Goal: Task Accomplishment & Management: Manage account settings

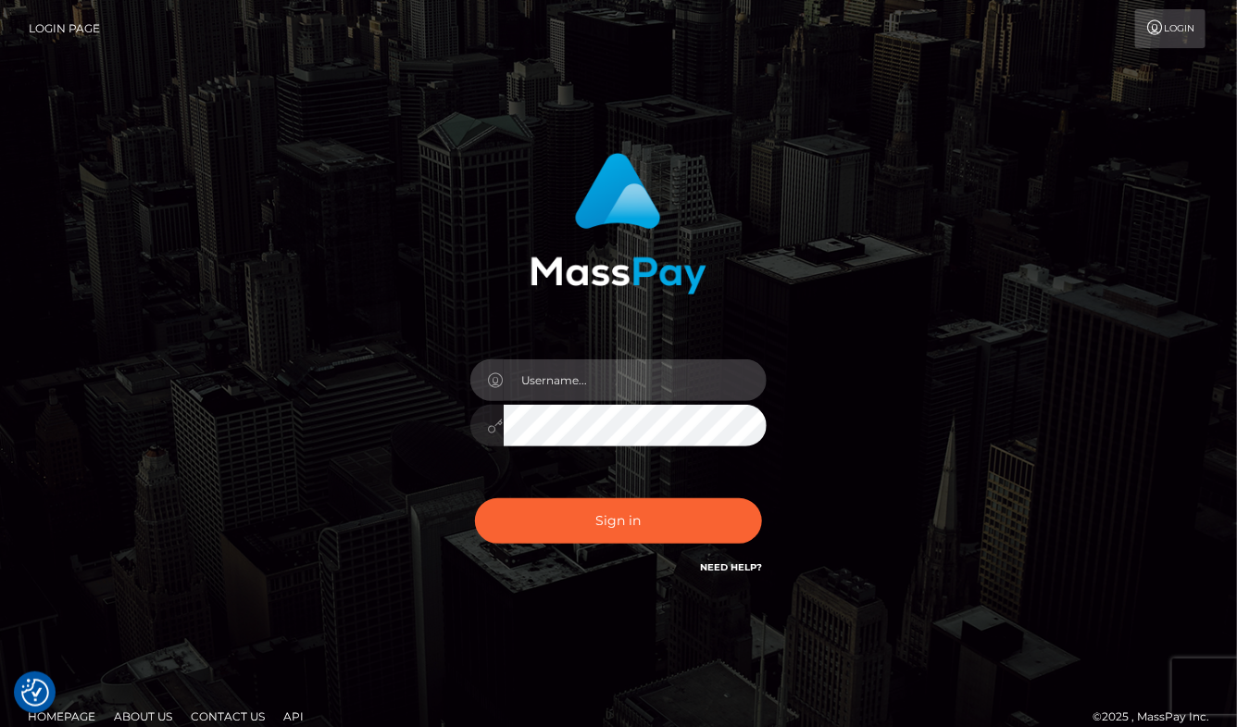
type input "aluasupport"
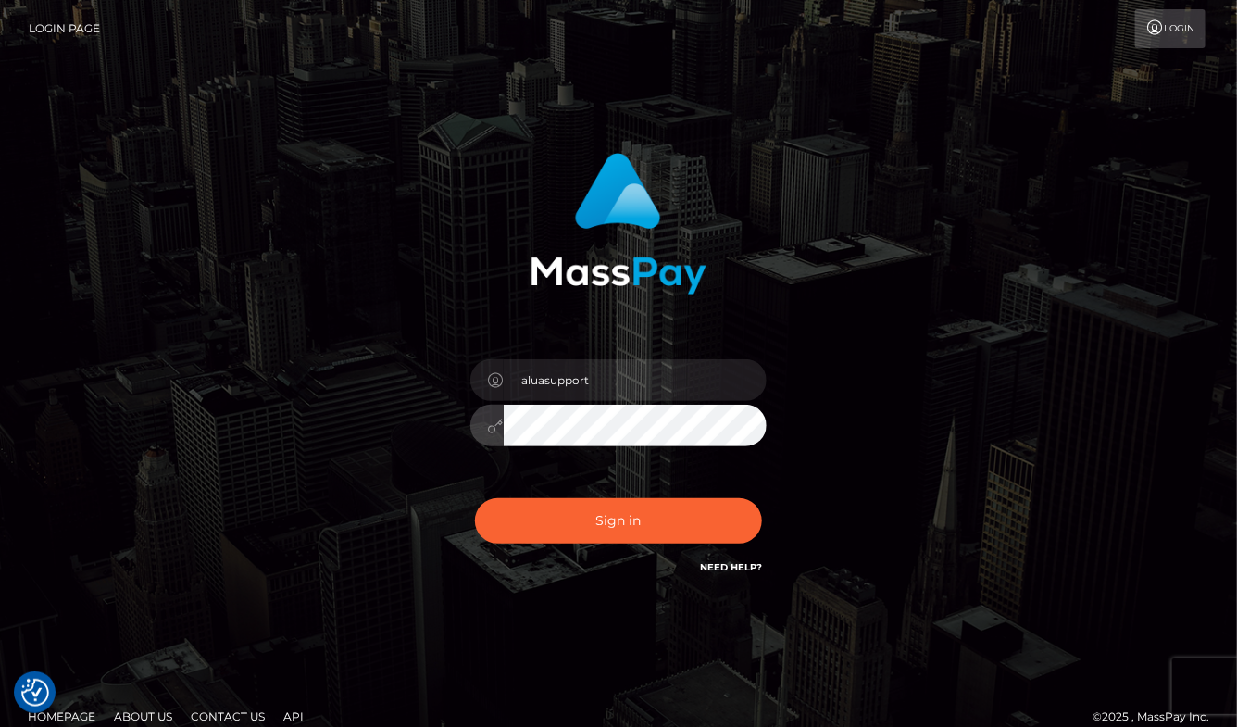
click at [619, 520] on button "Sign in" at bounding box center [618, 520] width 287 height 45
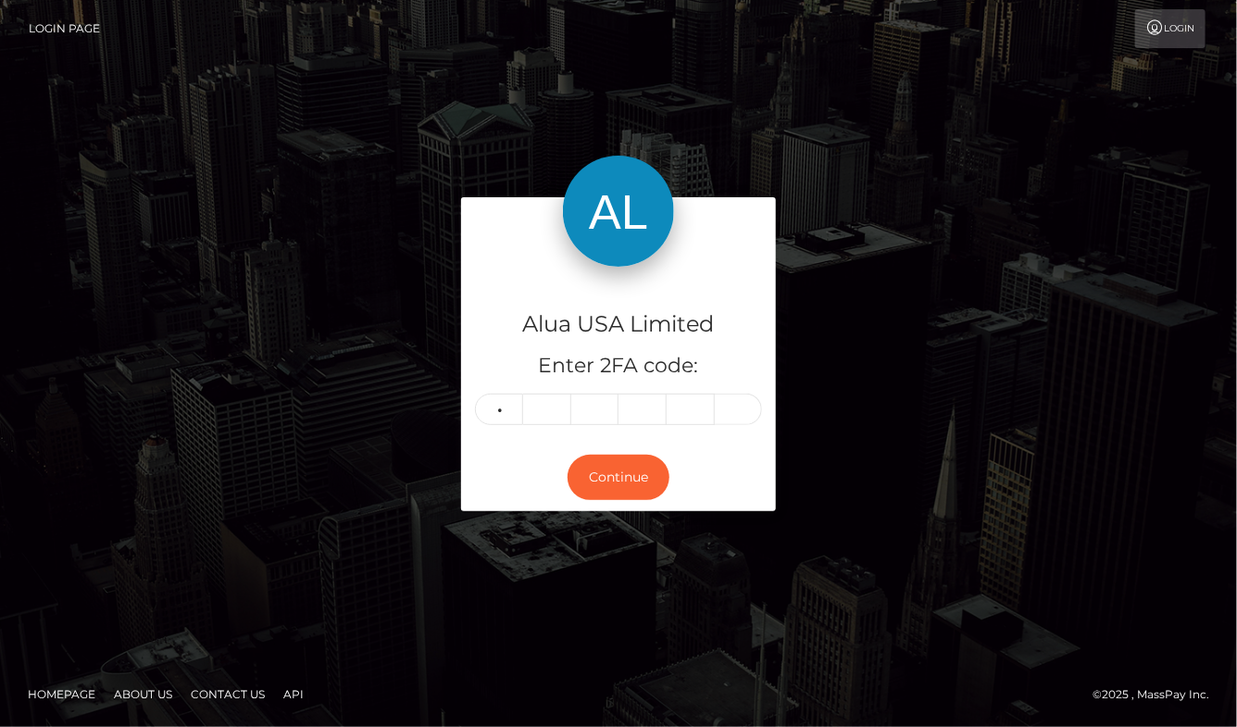
type input "3"
type input "5"
type input "0"
type input "6"
type input "3"
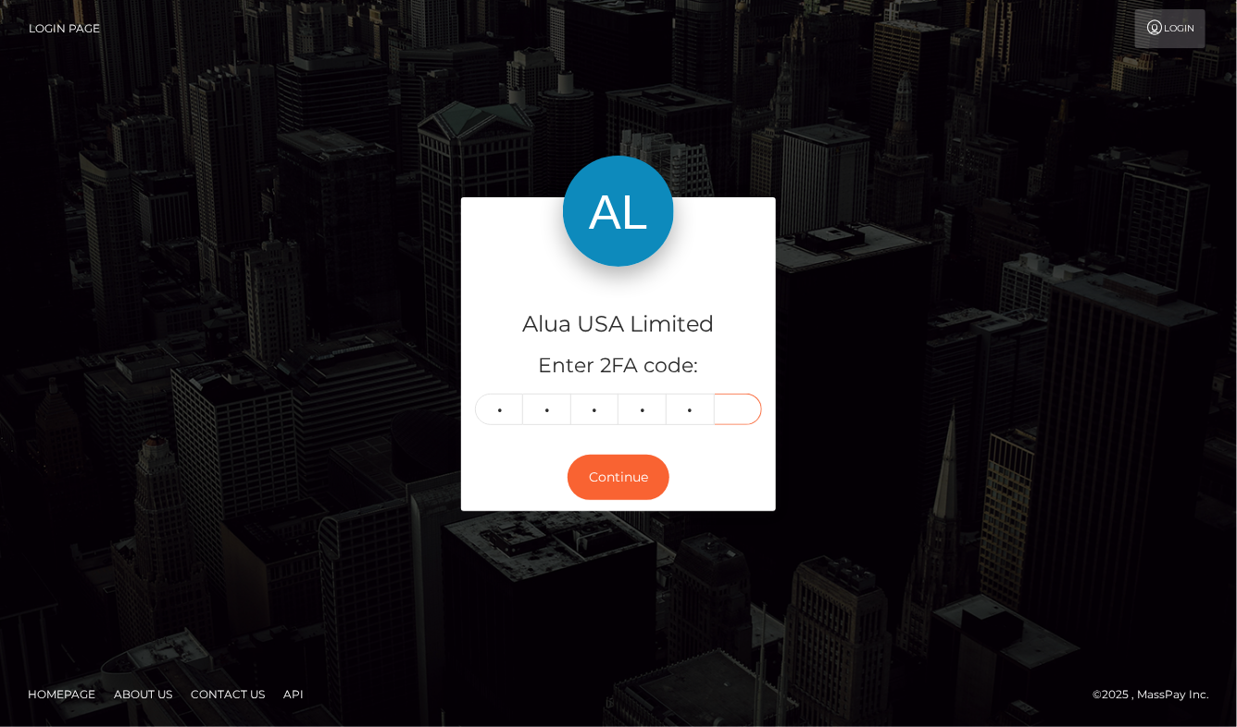
type input "5"
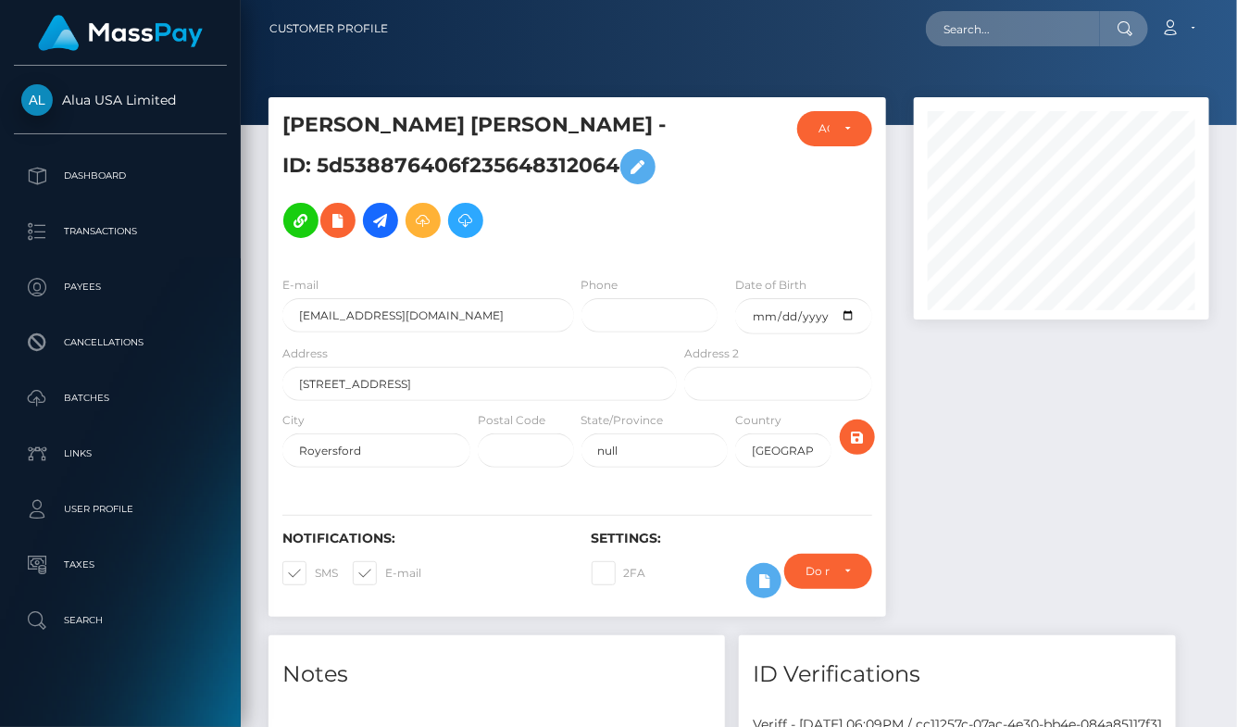
scroll to position [222, 294]
click at [1047, 27] on input "text" at bounding box center [1013, 28] width 174 height 35
paste input "64e476df5e3140f91e03cd3b"
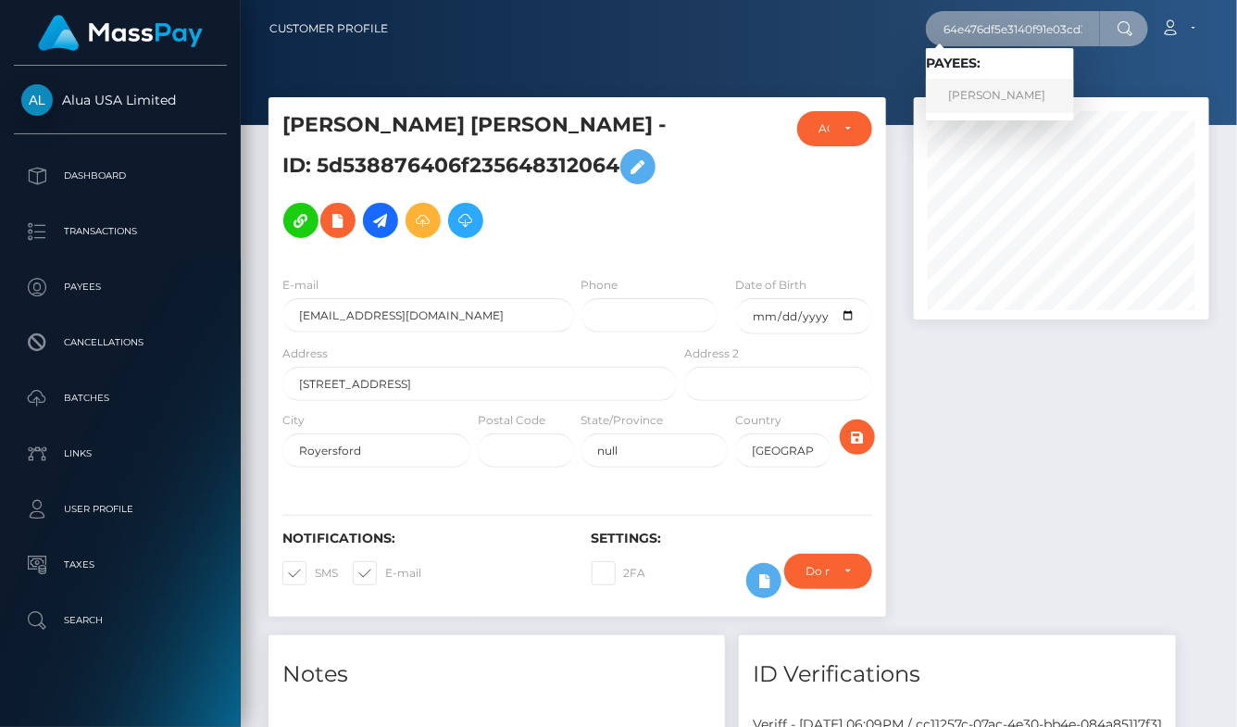
type input "64e476df5e3140f91e03cd3b"
click at [1013, 99] on link "Destiny Sylvester" at bounding box center [1000, 96] width 148 height 34
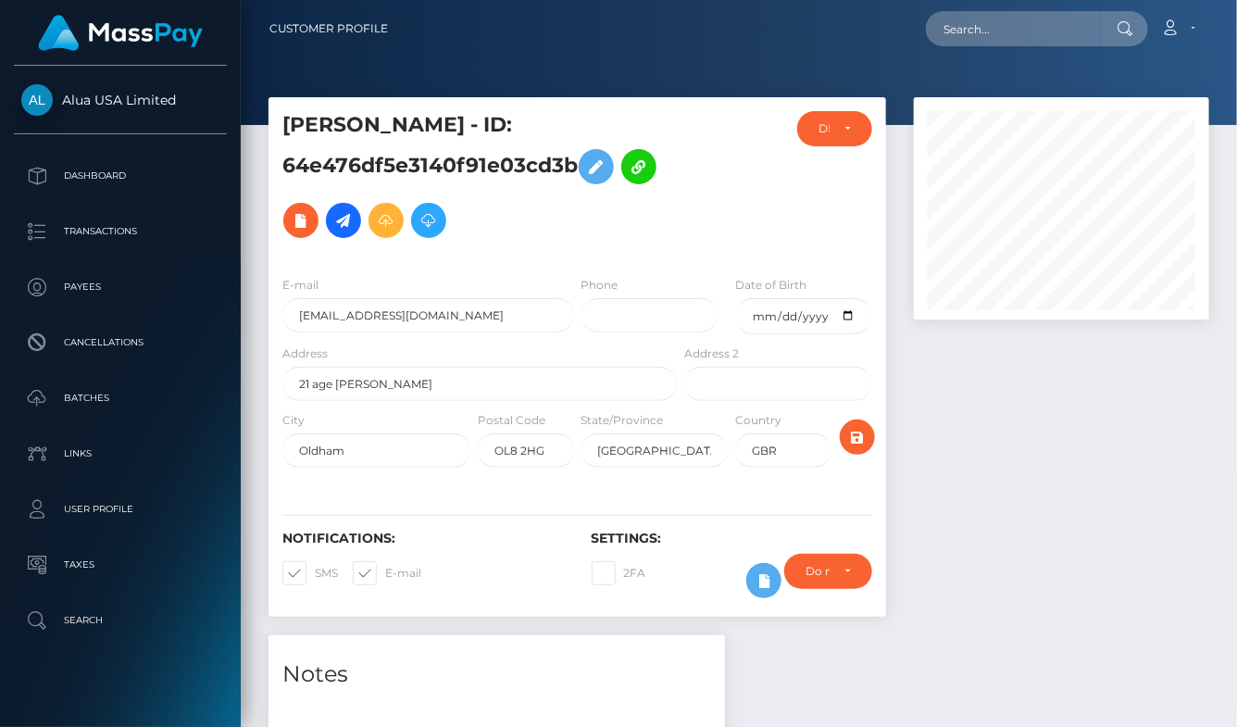
scroll to position [222, 294]
click at [770, 567] on div "Require ID/Selfie Verification Do not require Paid by payee" at bounding box center [828, 581] width 116 height 54
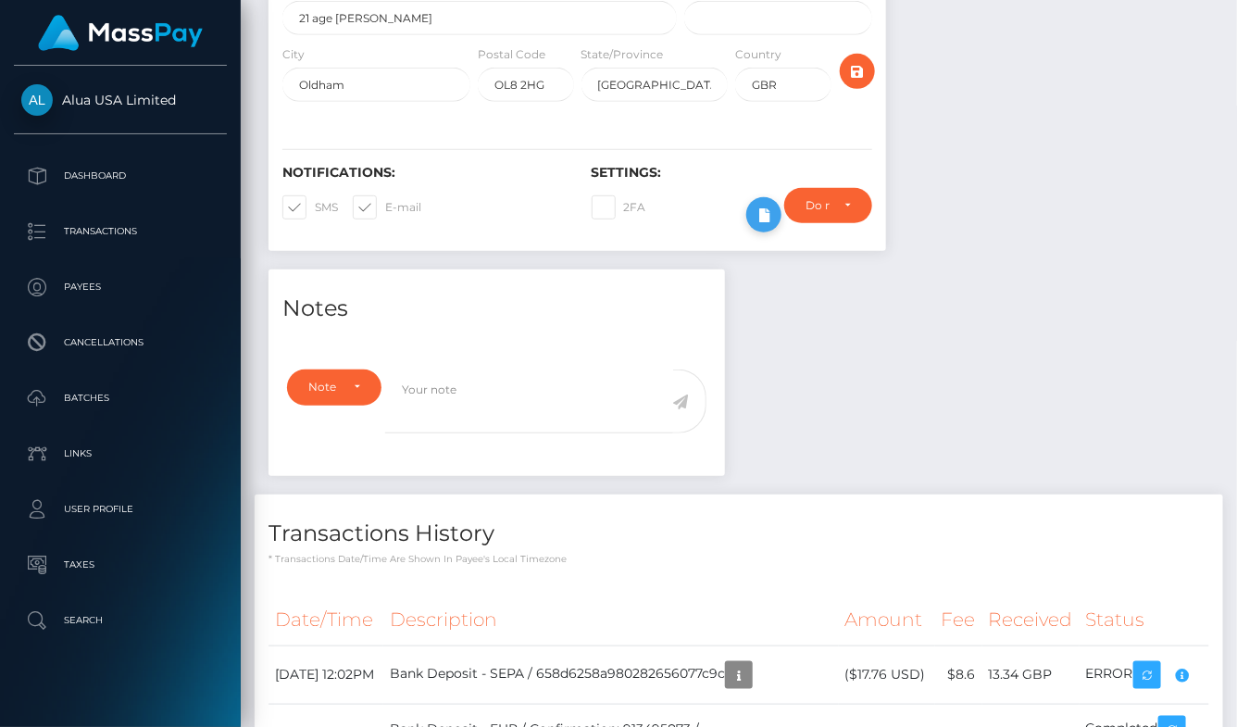
scroll to position [404, 0]
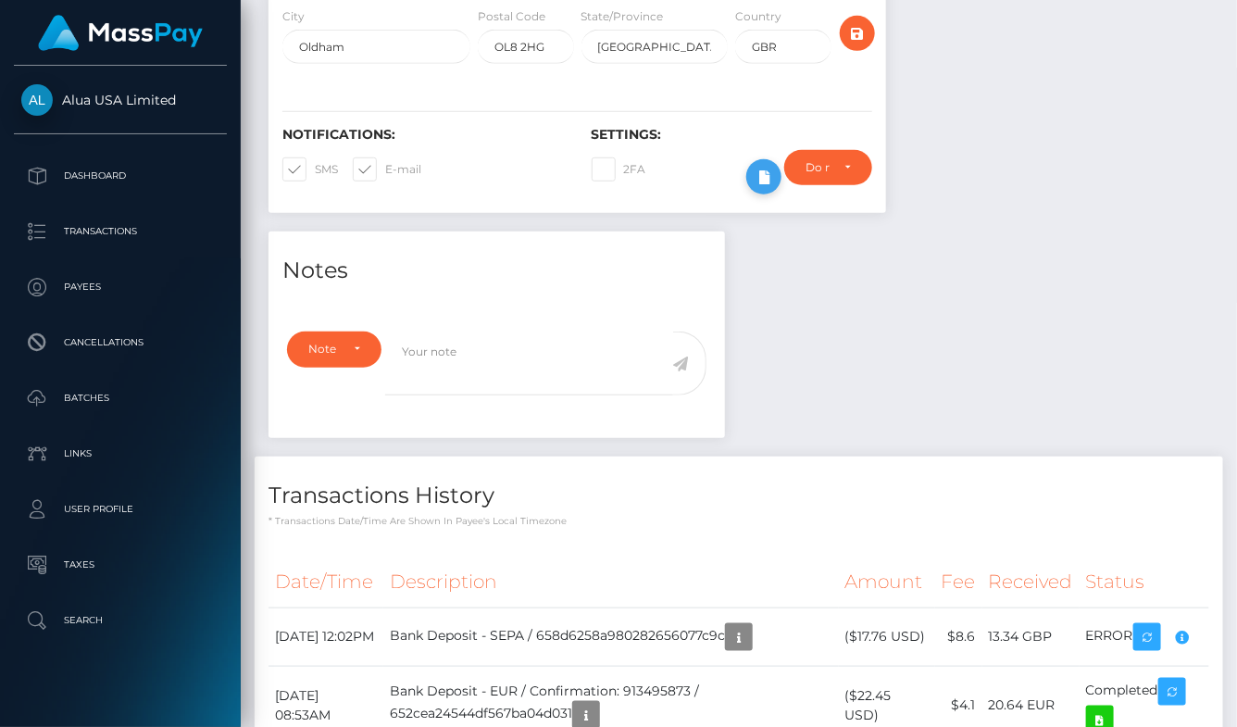
click at [769, 189] on icon at bounding box center [764, 177] width 22 height 23
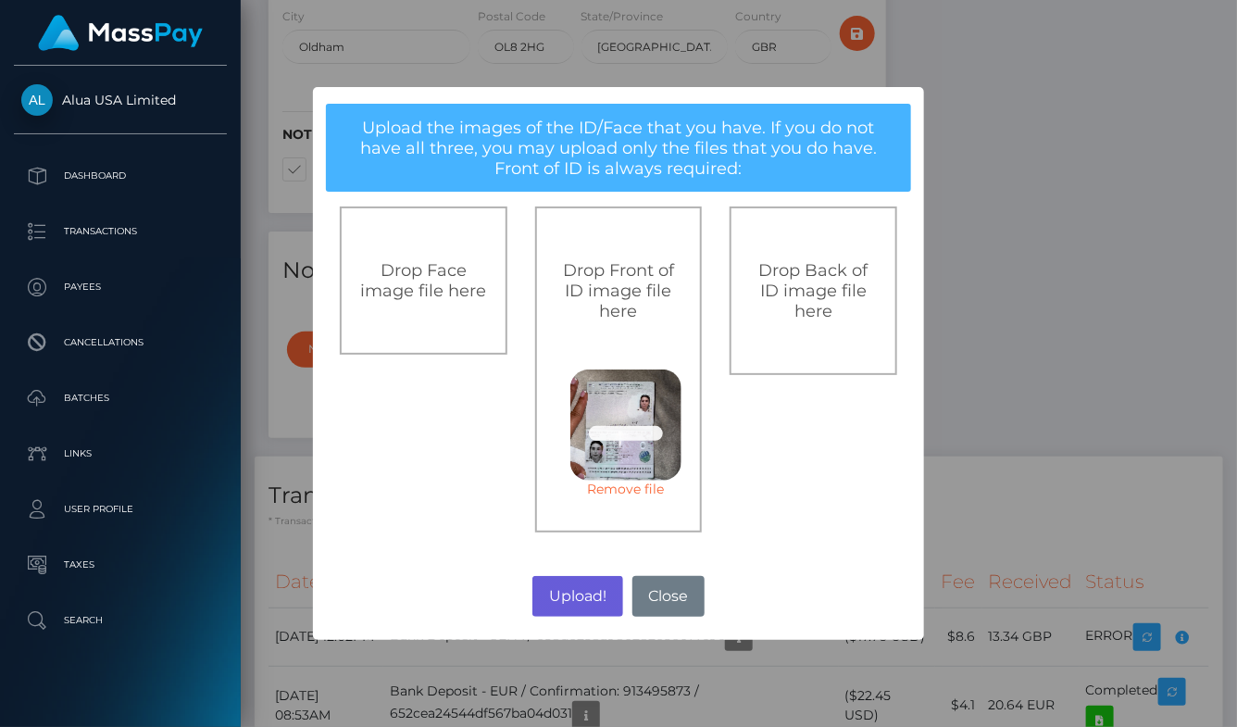
click at [565, 592] on button "Upload!" at bounding box center [577, 596] width 90 height 41
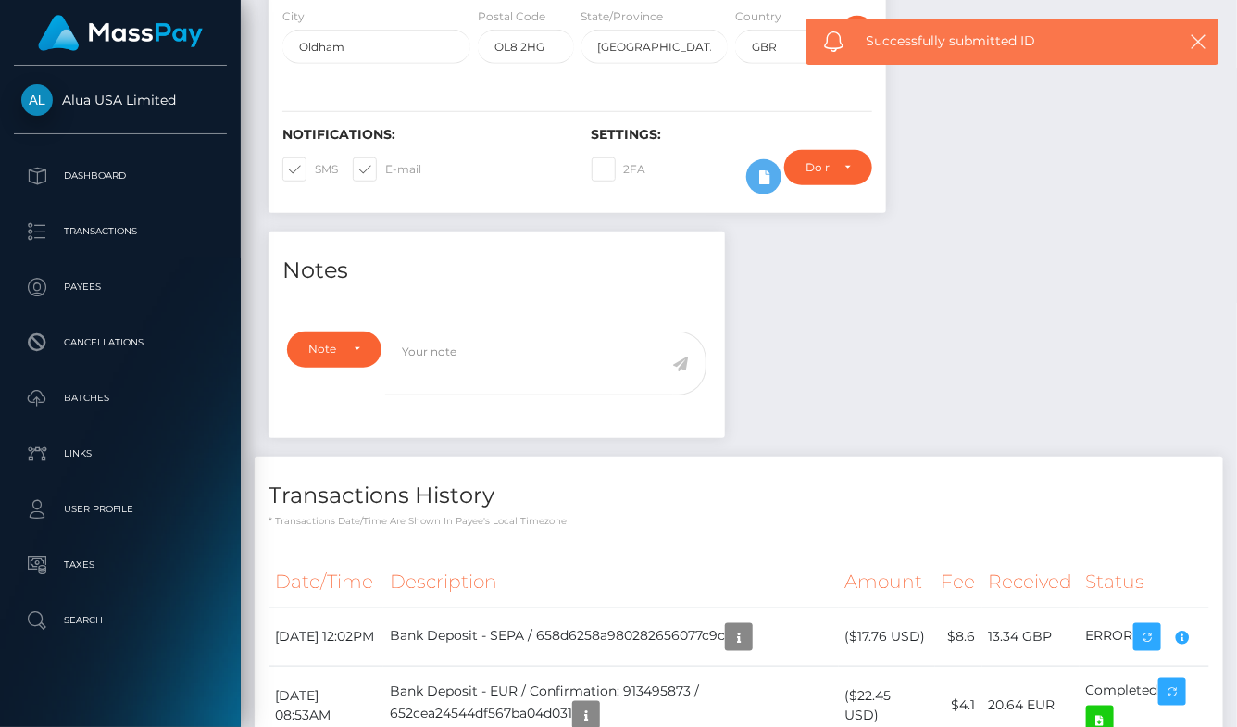
scroll to position [403, 0]
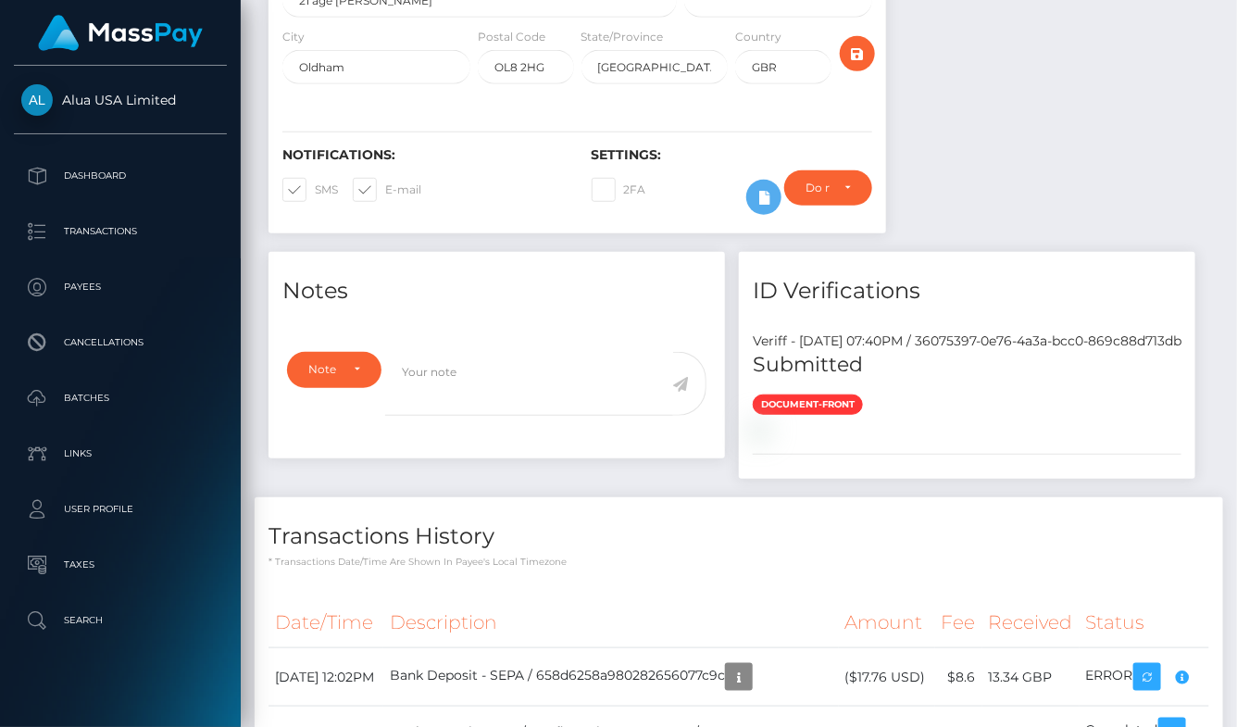
scroll to position [456, 0]
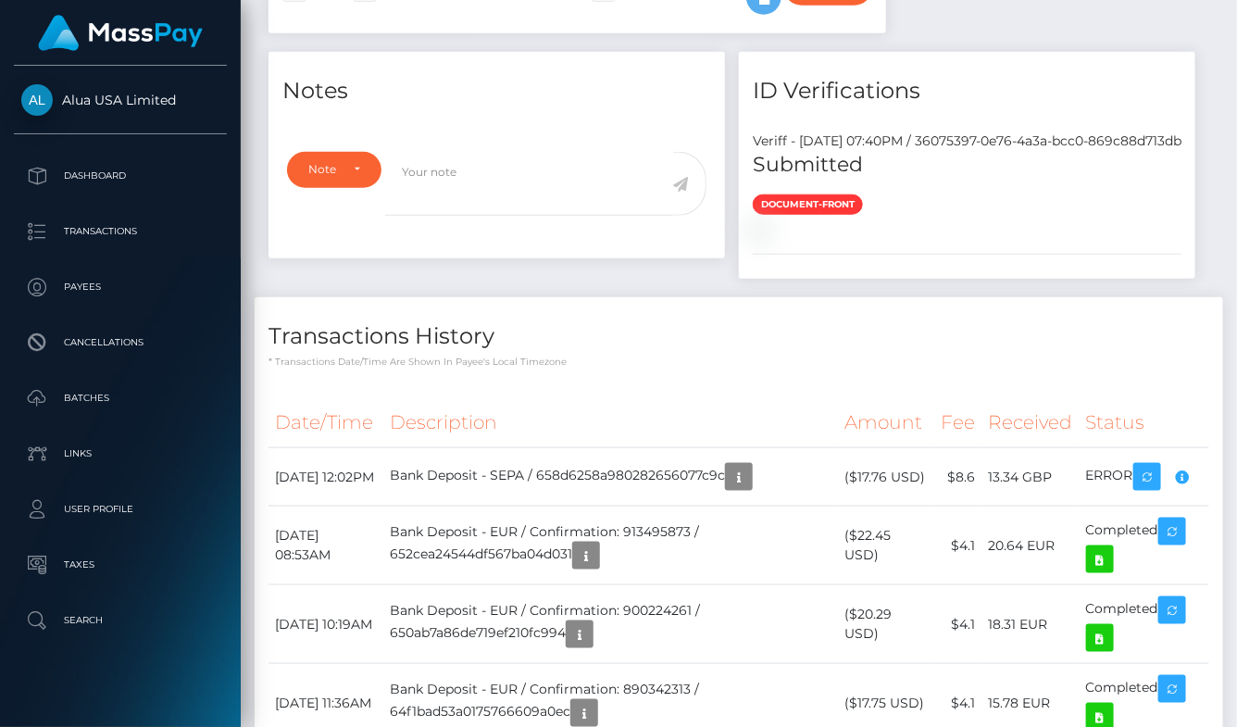
scroll to position [222, 294]
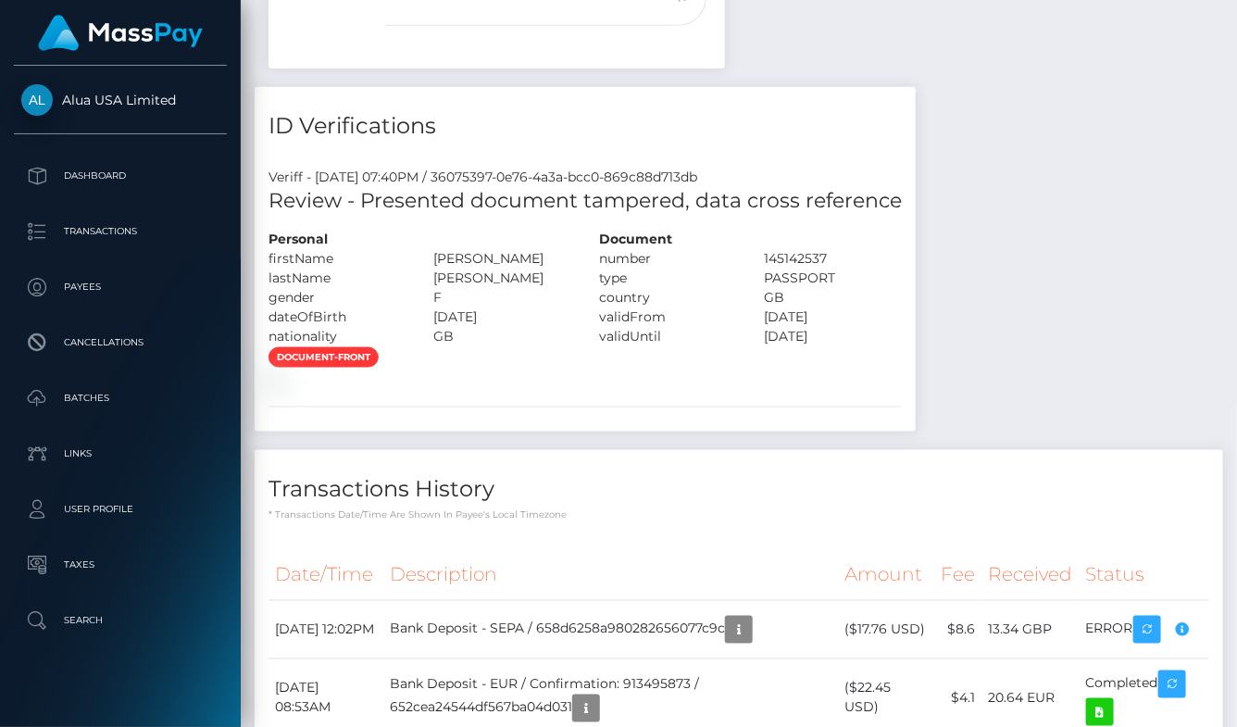
scroll to position [837, 0]
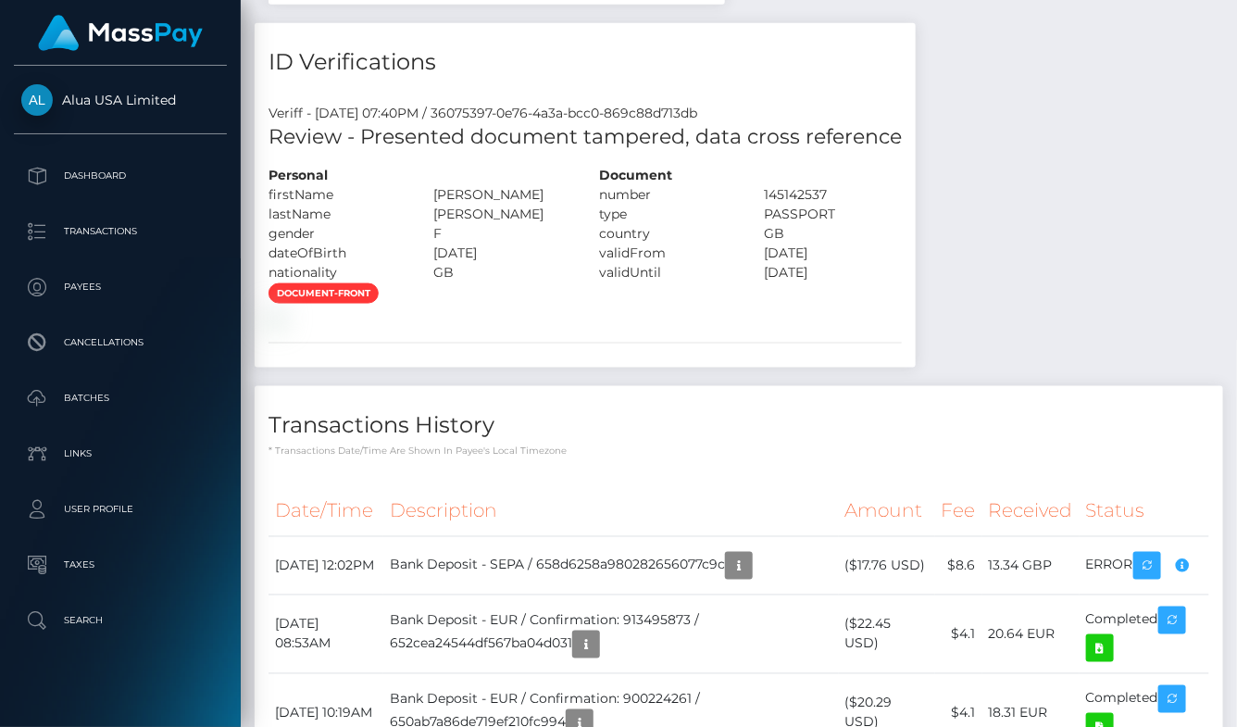
click at [956, 387] on div "Notes Note Type Compliance Clear Compliance General Note Type" at bounding box center [739, 419] width 969 height 1243
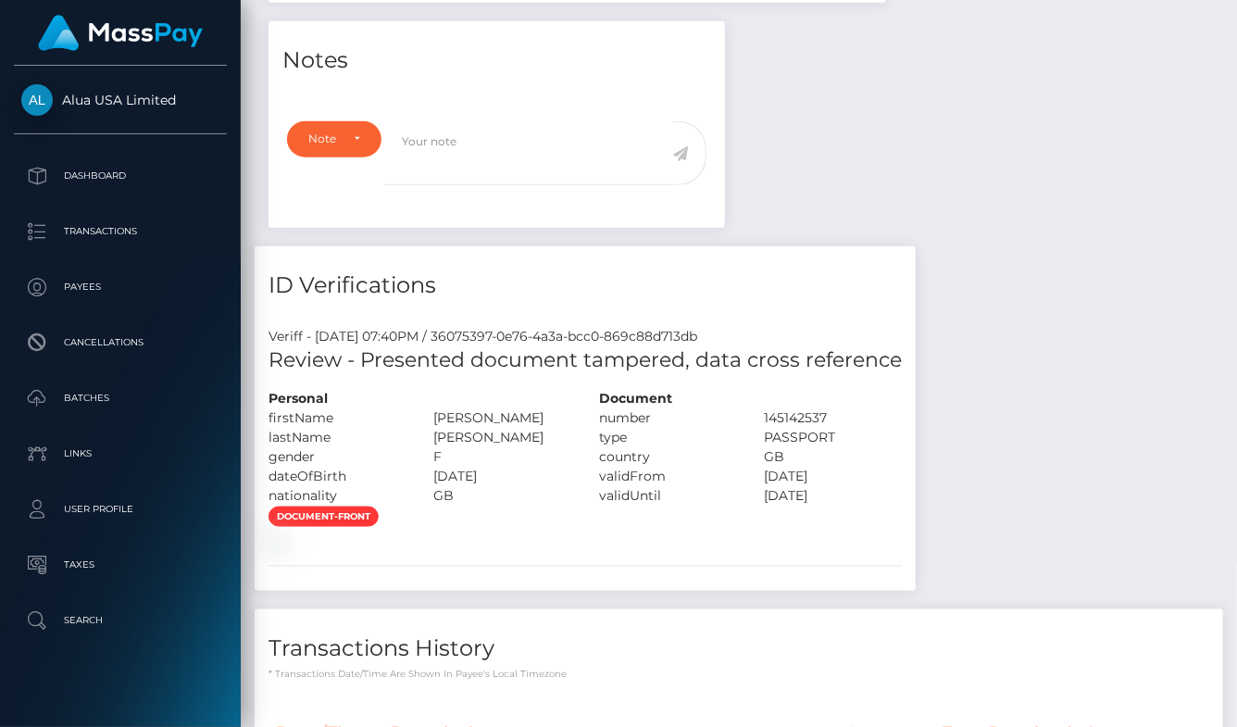
scroll to position [410, 0]
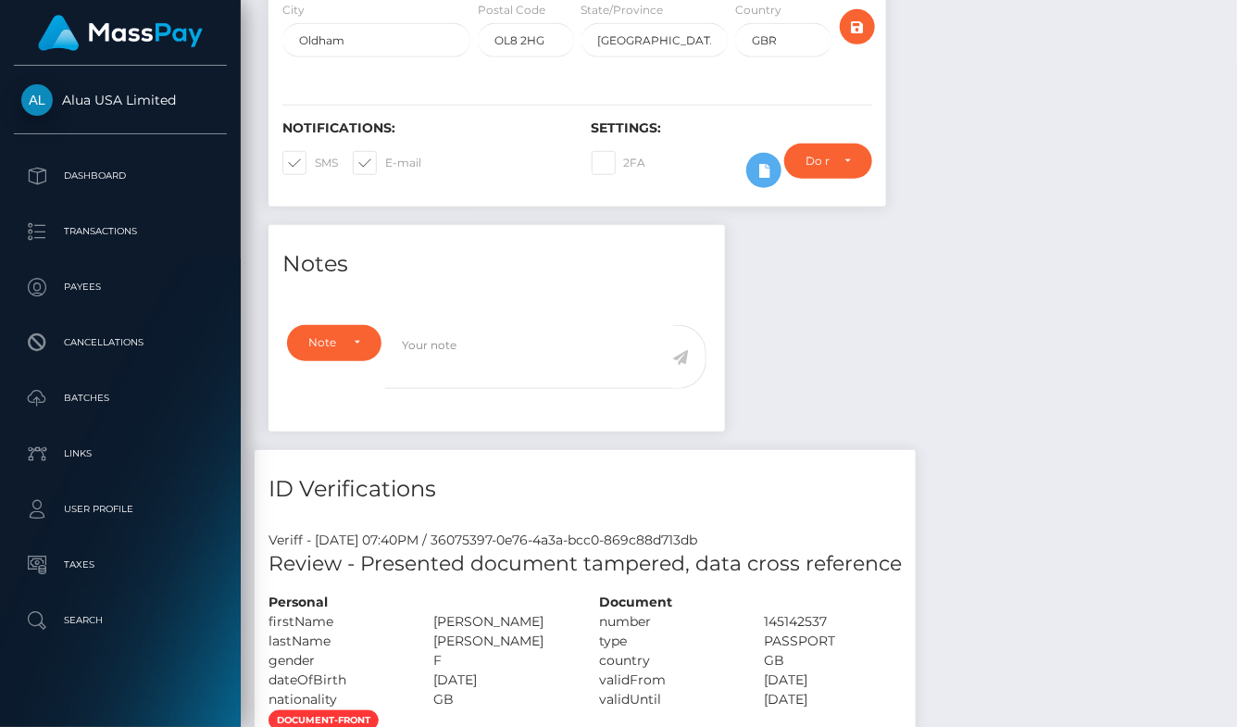
drag, startPoint x: 887, startPoint y: 334, endPoint x: 794, endPoint y: 217, distance: 149.7
click at [757, 170] on icon at bounding box center [764, 170] width 22 height 23
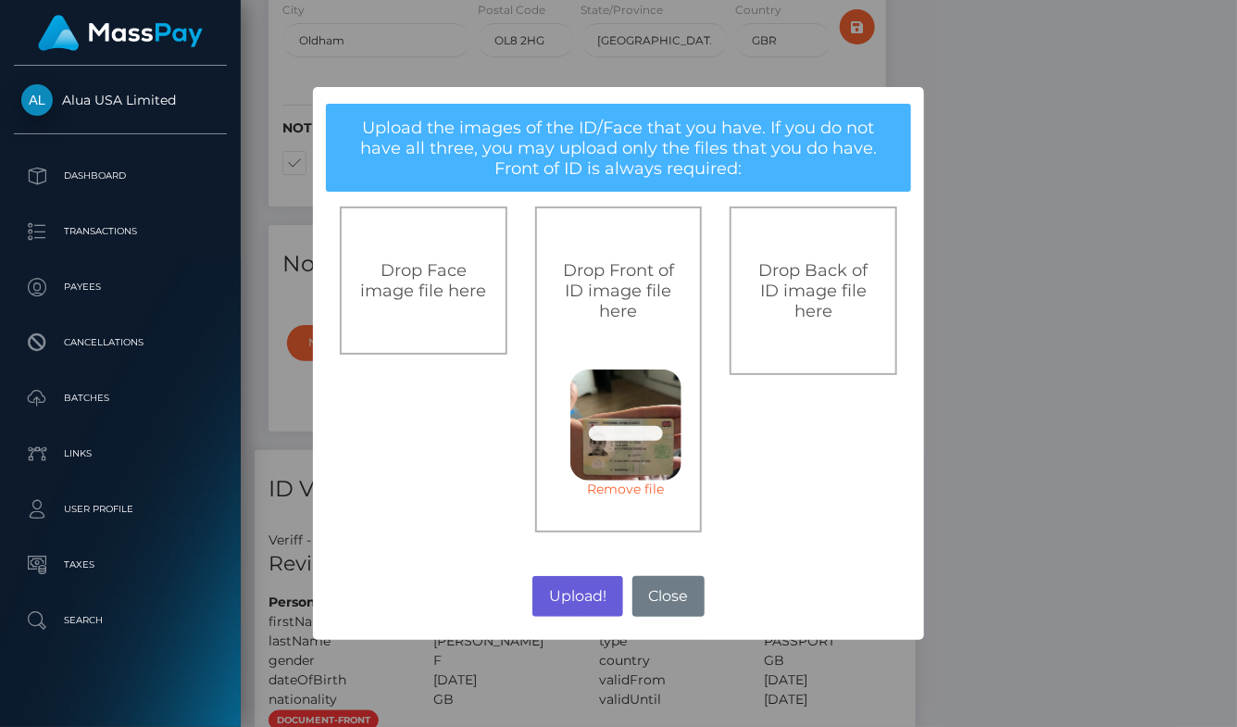
click at [585, 601] on button "Upload!" at bounding box center [577, 596] width 90 height 41
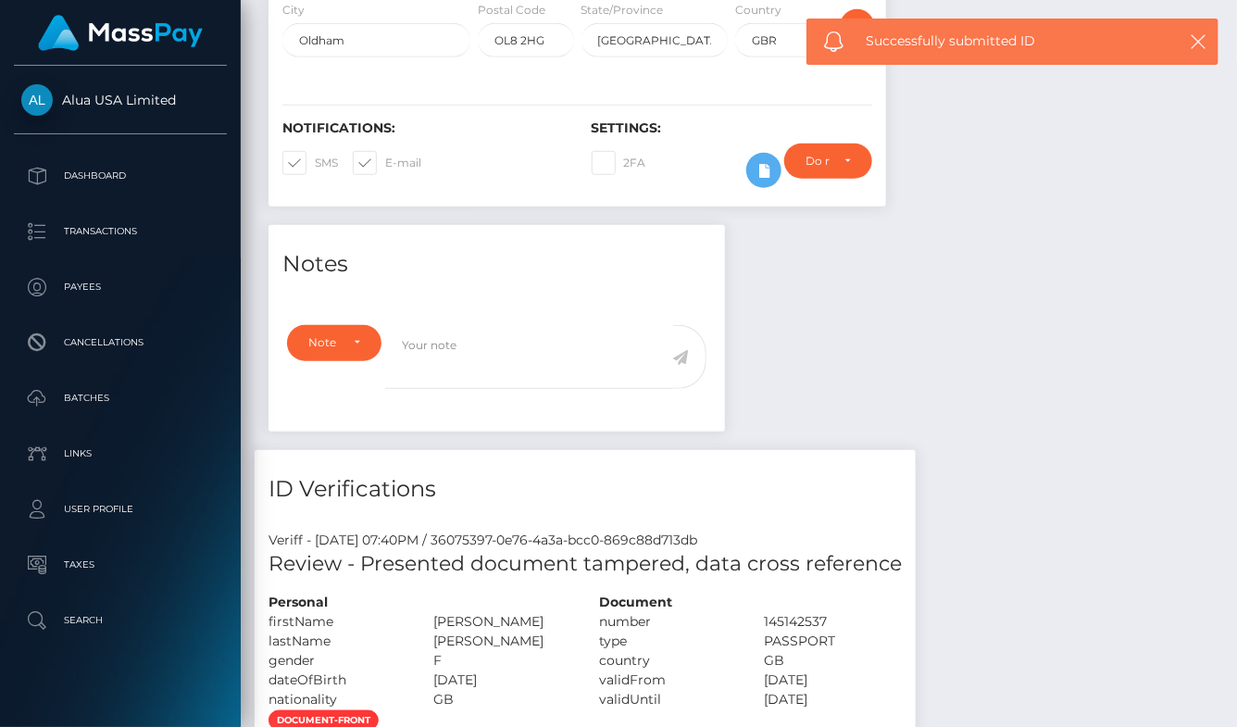
scroll to position [409, 0]
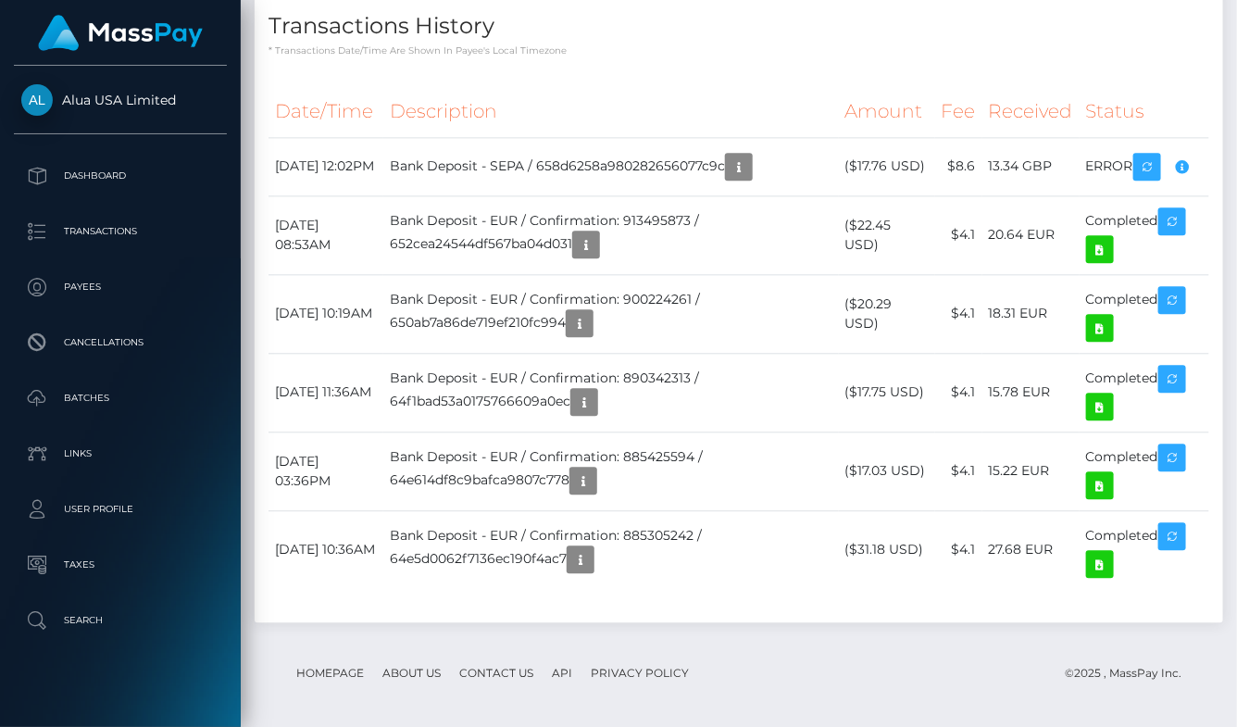
scroll to position [1422, 0]
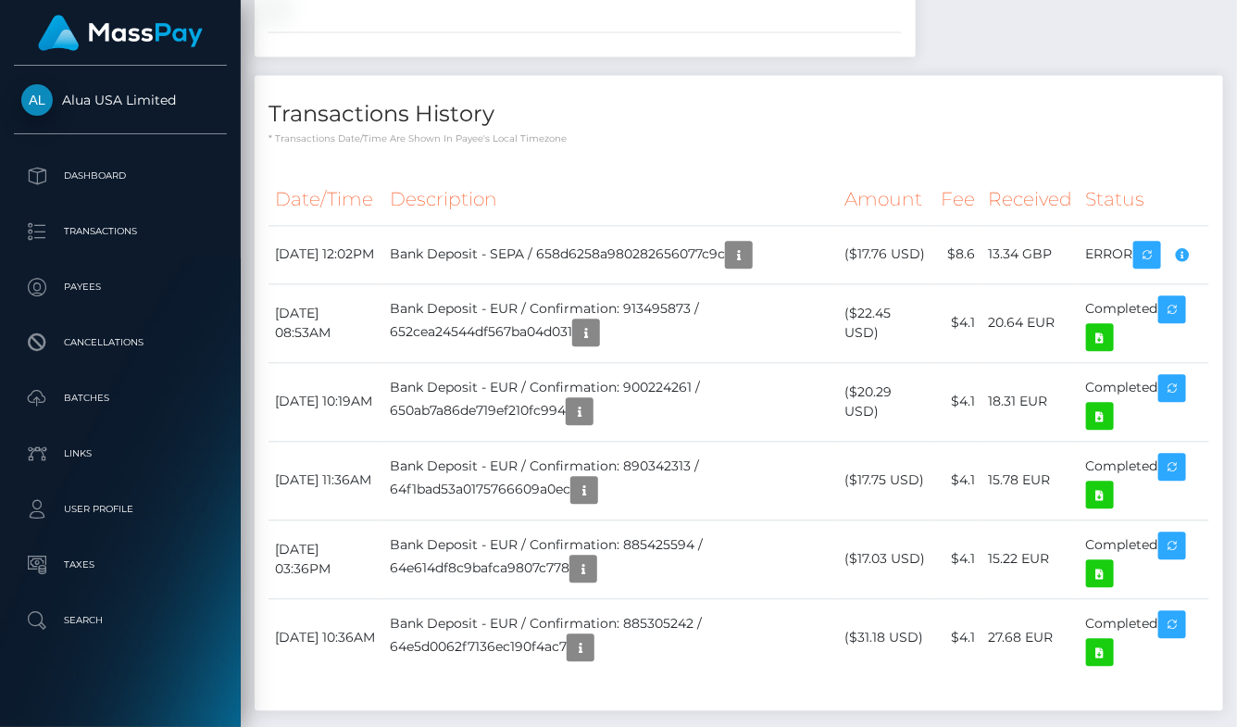
scroll to position [222, 294]
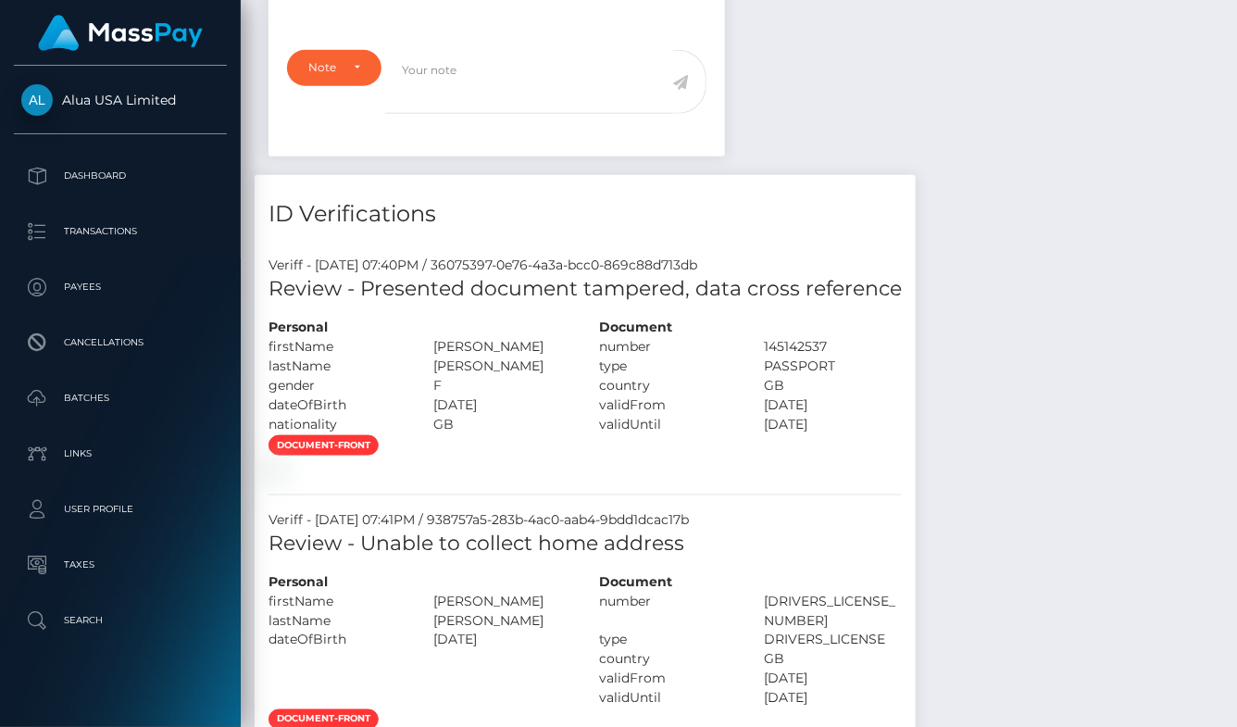
scroll to position [893, 0]
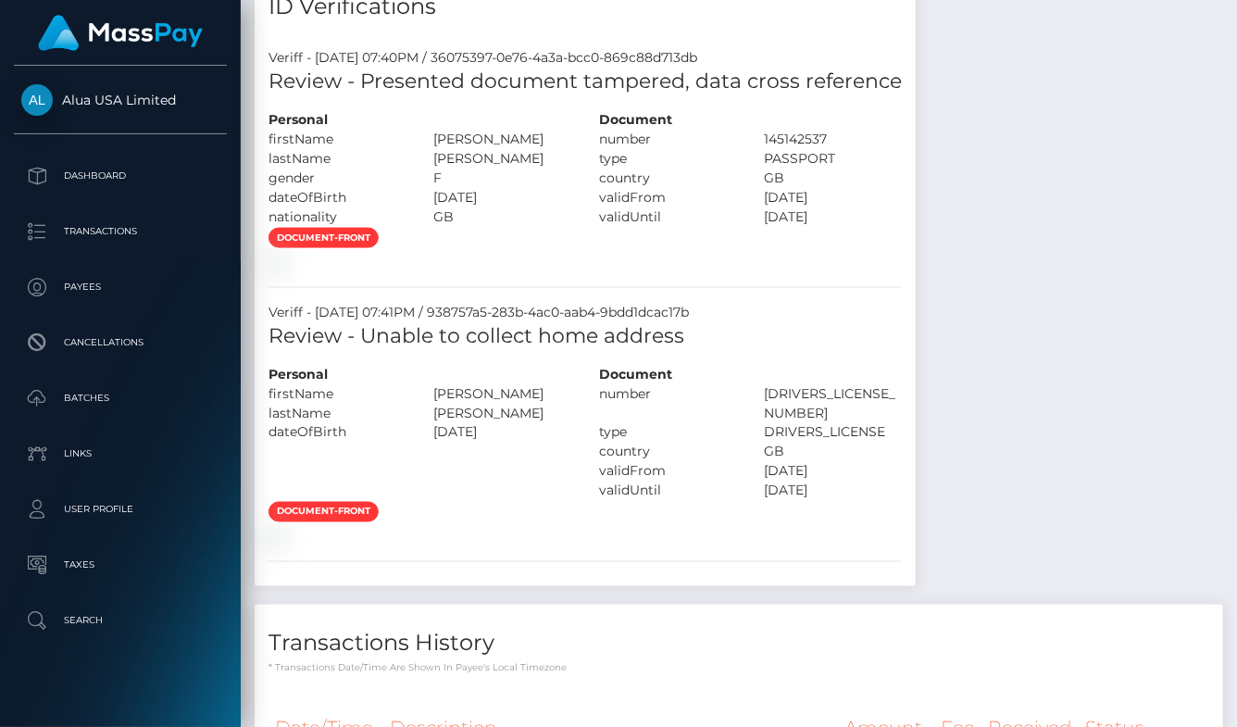
click at [947, 10] on div "Notes Note Type Compliance Clear Compliance General Note Type" at bounding box center [739, 501] width 969 height 1516
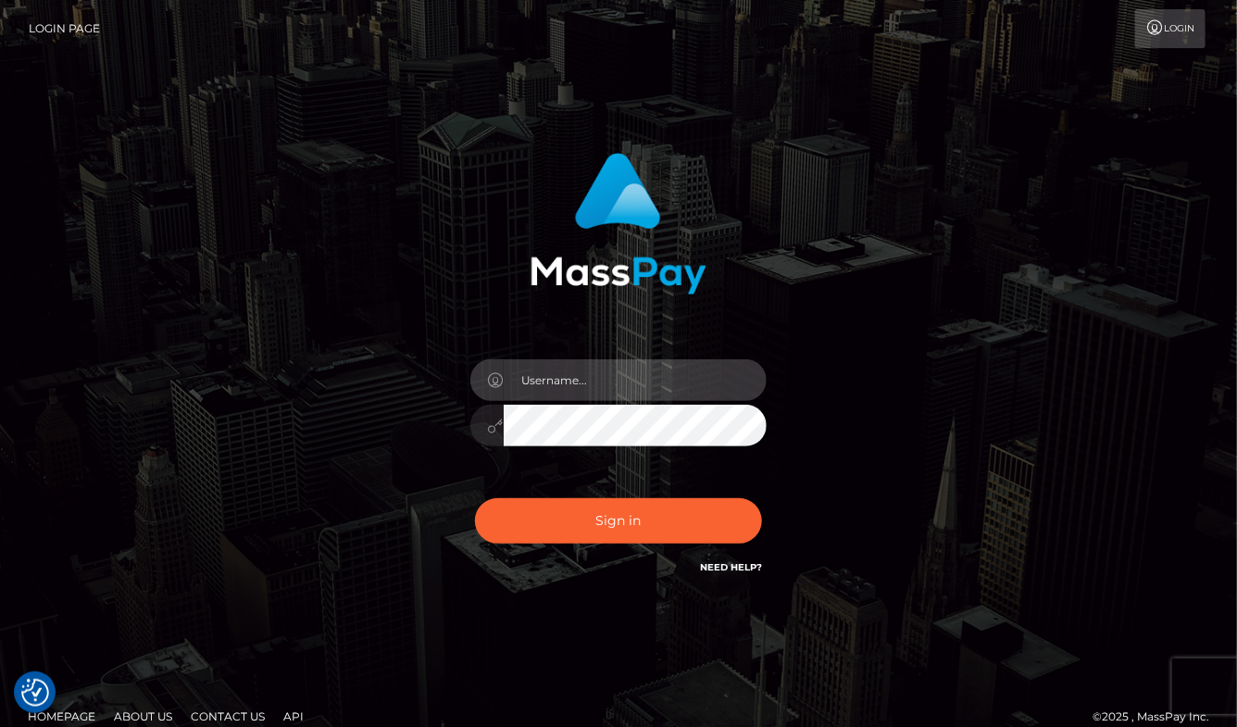
type input "aluasupport"
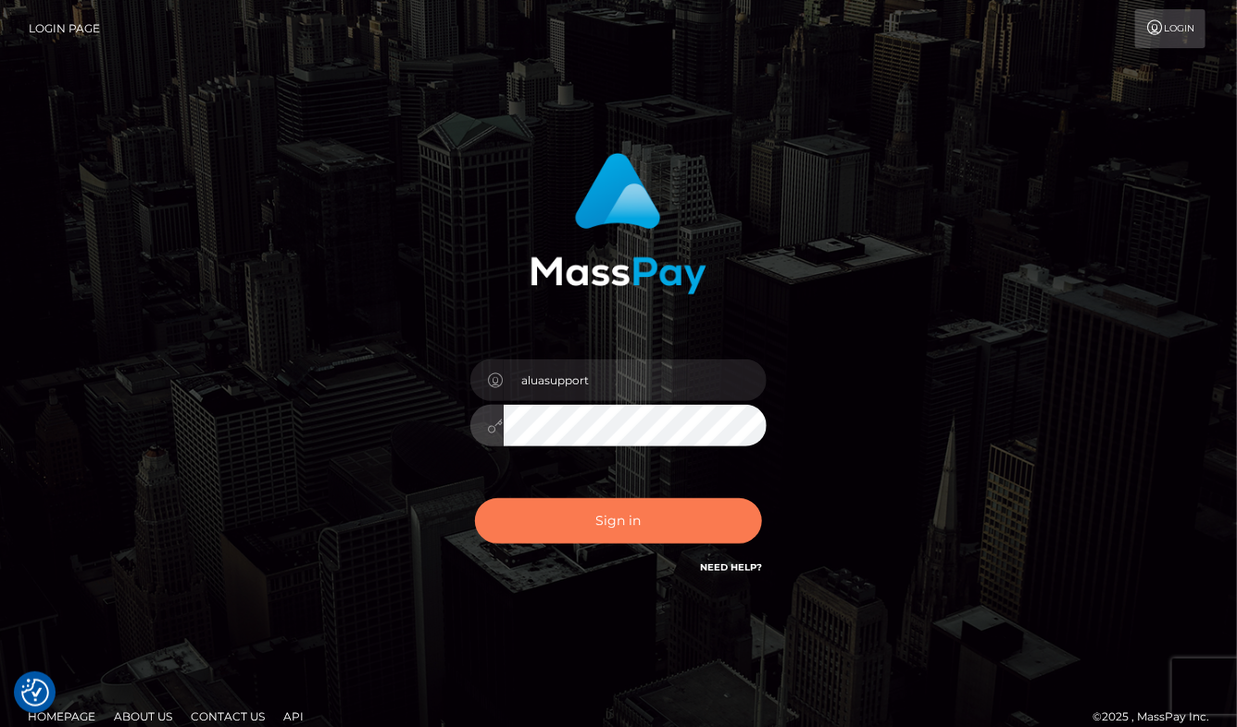
click at [636, 518] on button "Sign in" at bounding box center [618, 520] width 287 height 45
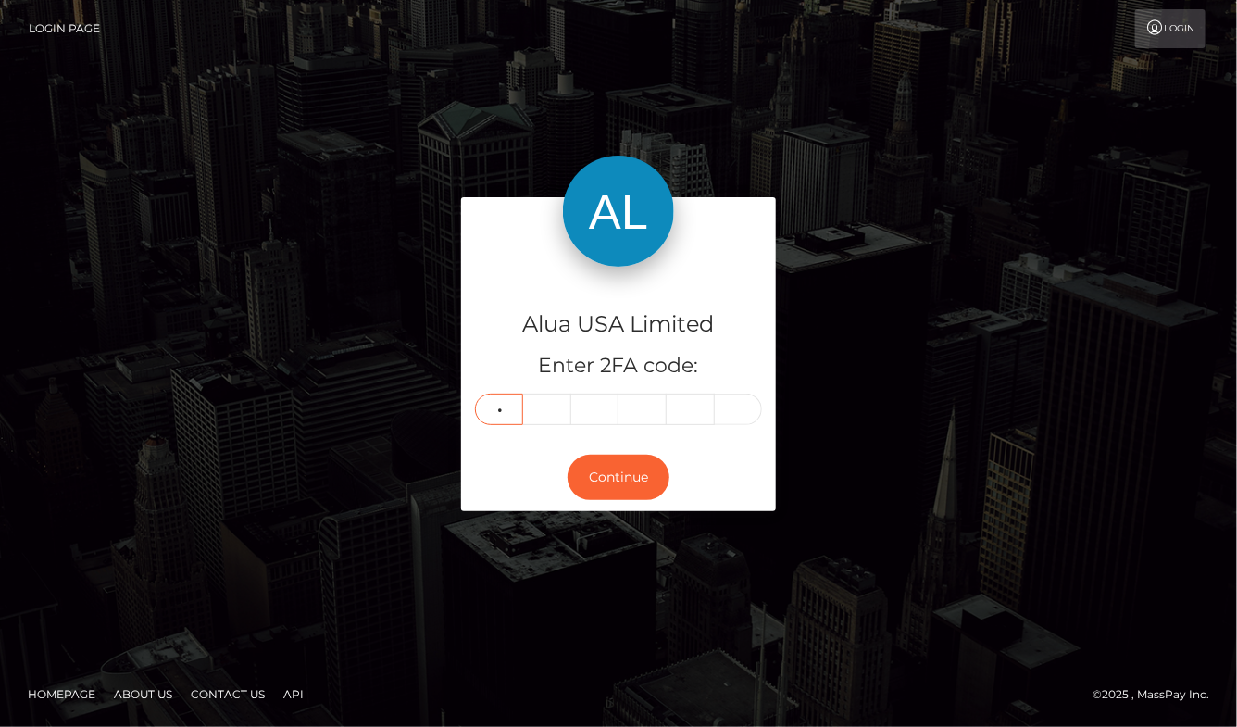
type input "4"
type input "0"
type input "5"
type input "4"
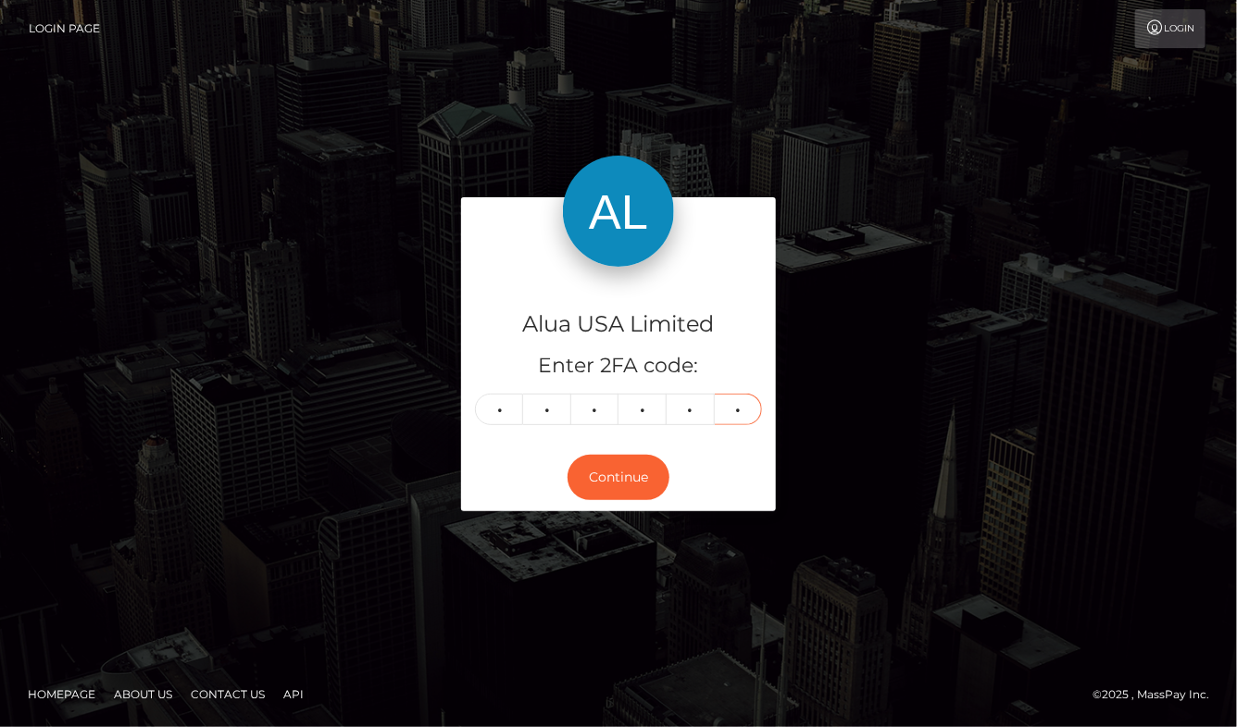
type input "7"
click at [619, 477] on button "Continue" at bounding box center [619, 477] width 102 height 45
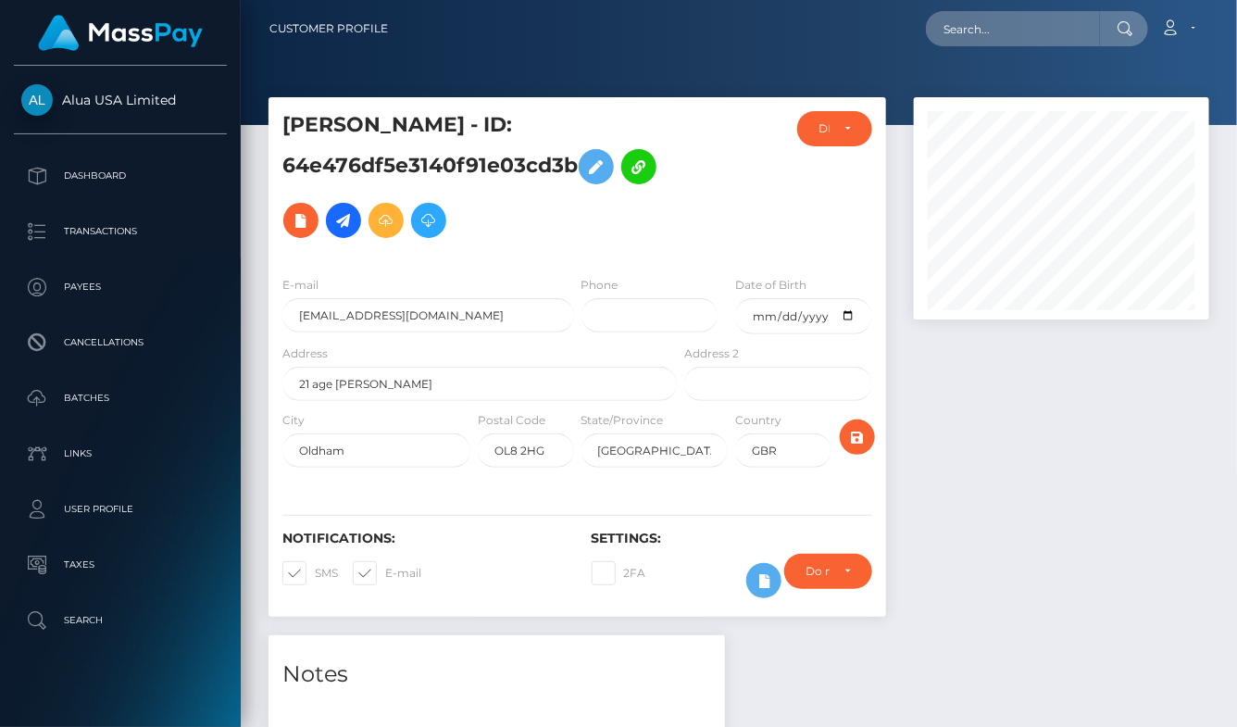
scroll to position [222, 294]
drag, startPoint x: 998, startPoint y: 530, endPoint x: 960, endPoint y: 538, distance: 38.9
click at [960, 538] on div at bounding box center [1061, 366] width 323 height 538
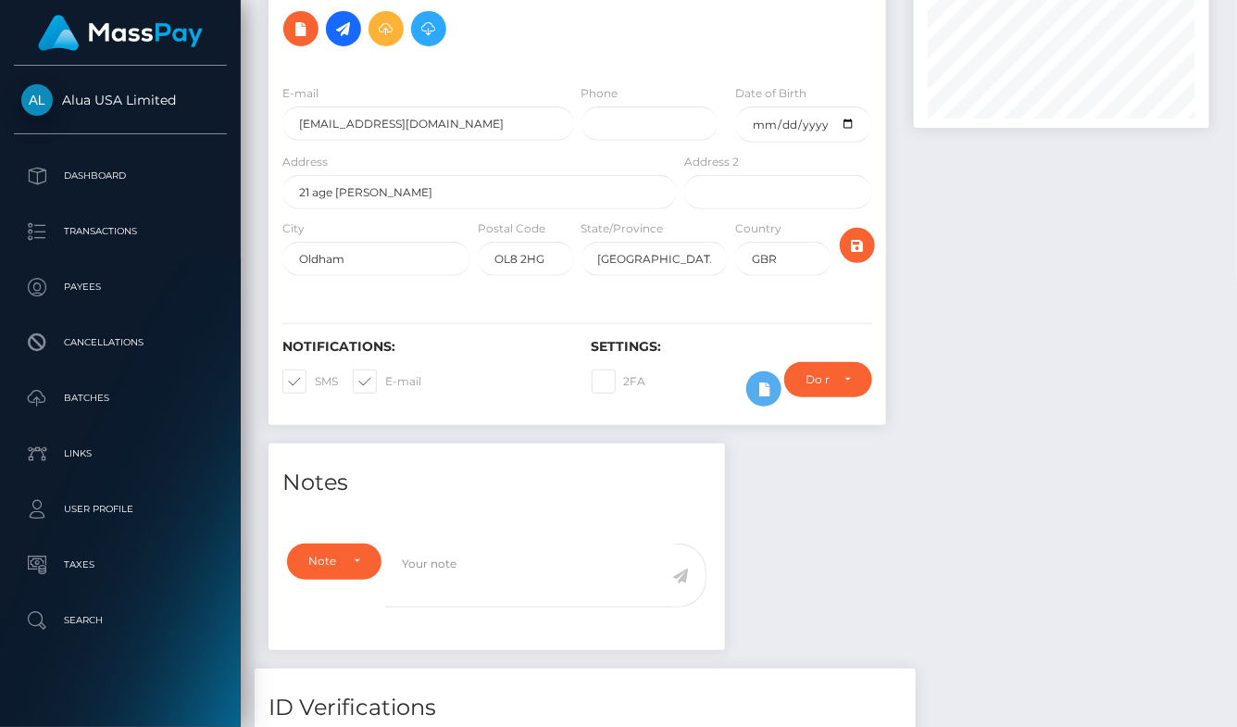
scroll to position [298, 0]
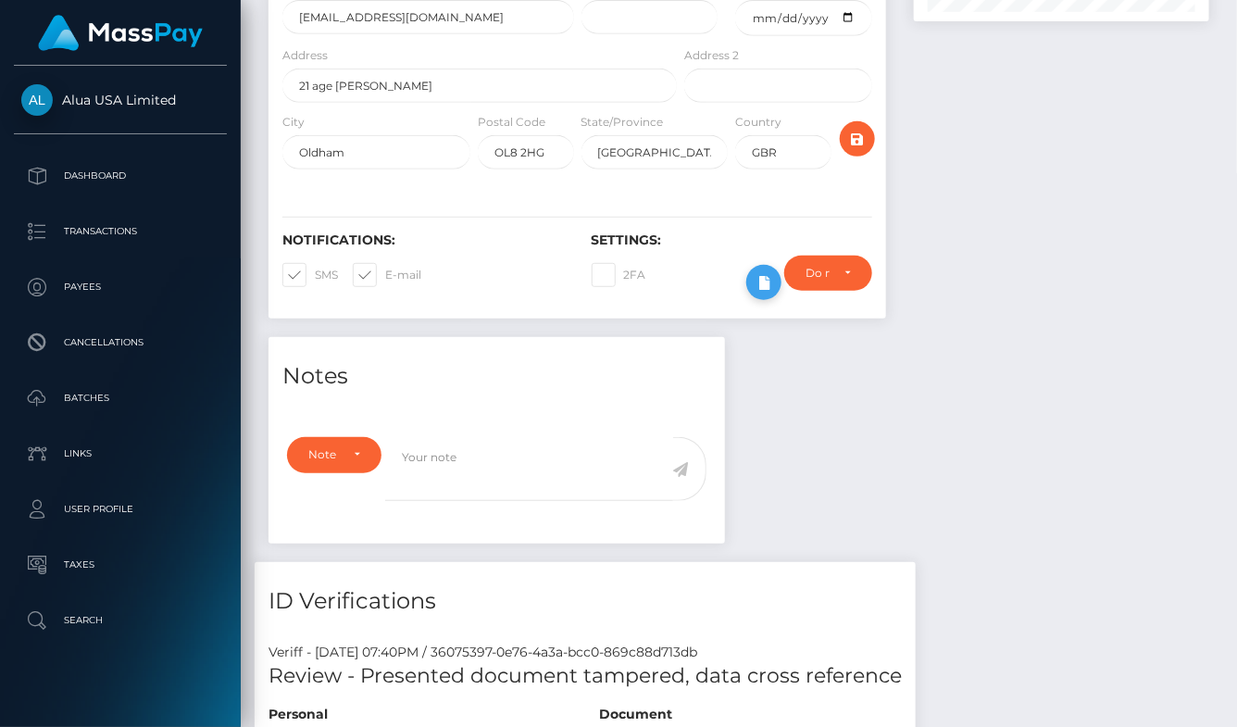
click at [756, 294] on icon at bounding box center [764, 282] width 22 height 23
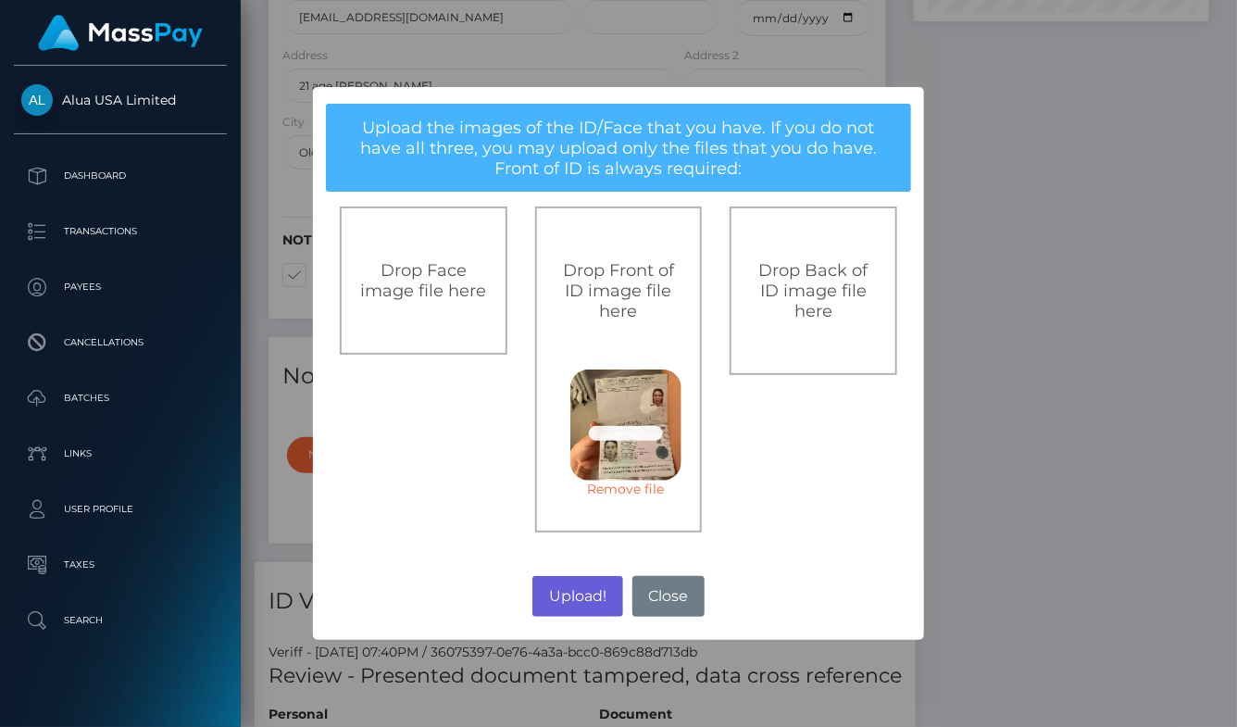
click at [592, 599] on button "Upload!" at bounding box center [577, 596] width 90 height 41
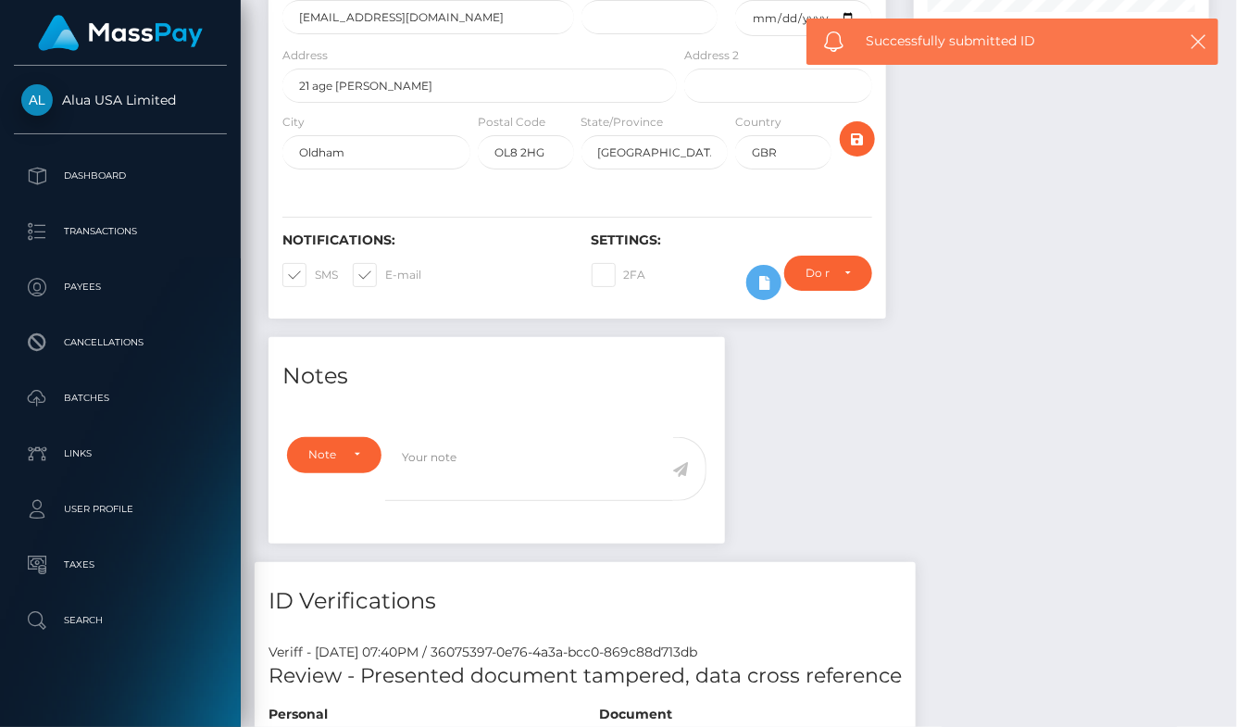
click at [592, 599] on div "× Upload the images of the ID/Face that you have. If you do not have all three,…" at bounding box center [618, 363] width 1237 height 727
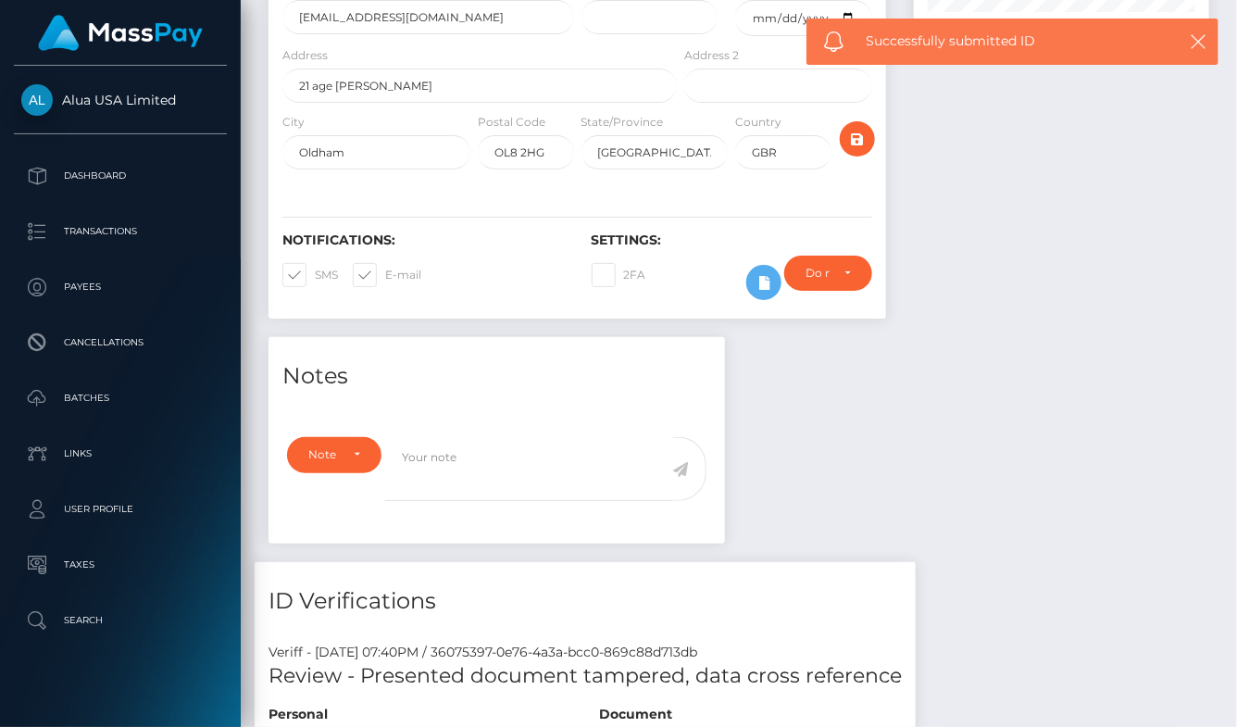
click at [592, 599] on div "× Upload the images of the ID/Face that you have. If you do not have all three,…" at bounding box center [618, 363] width 1237 height 727
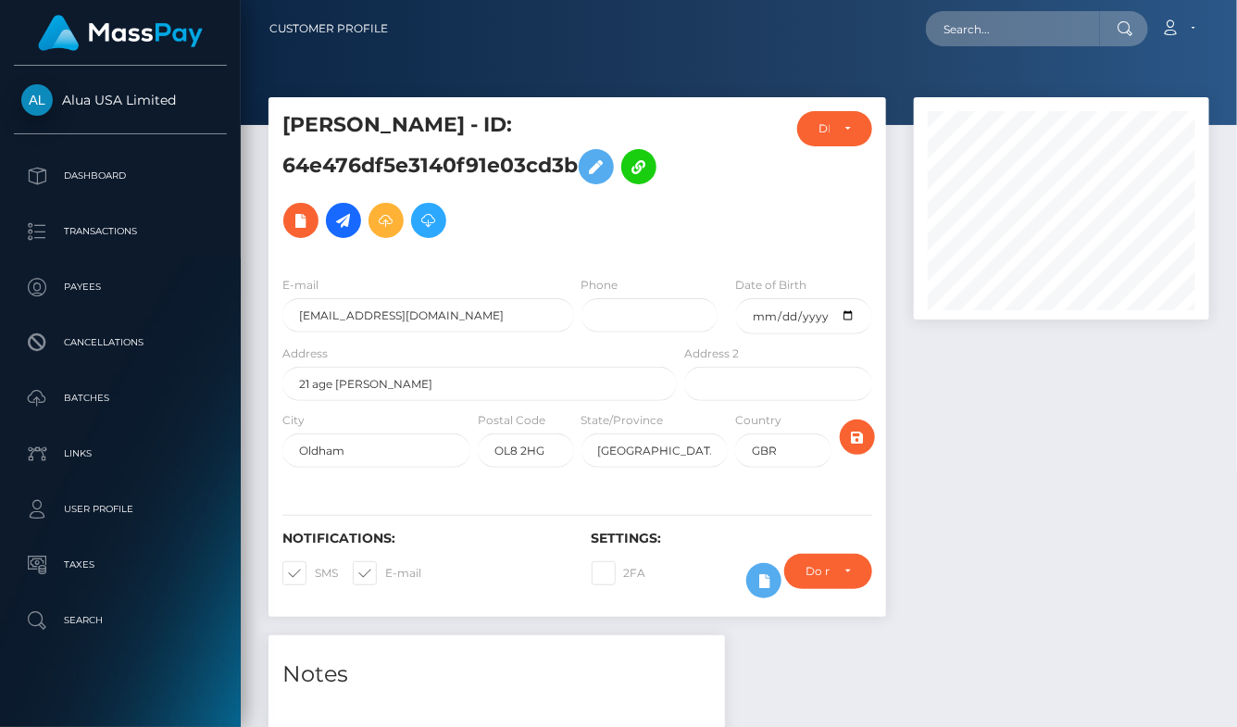
scroll to position [222, 294]
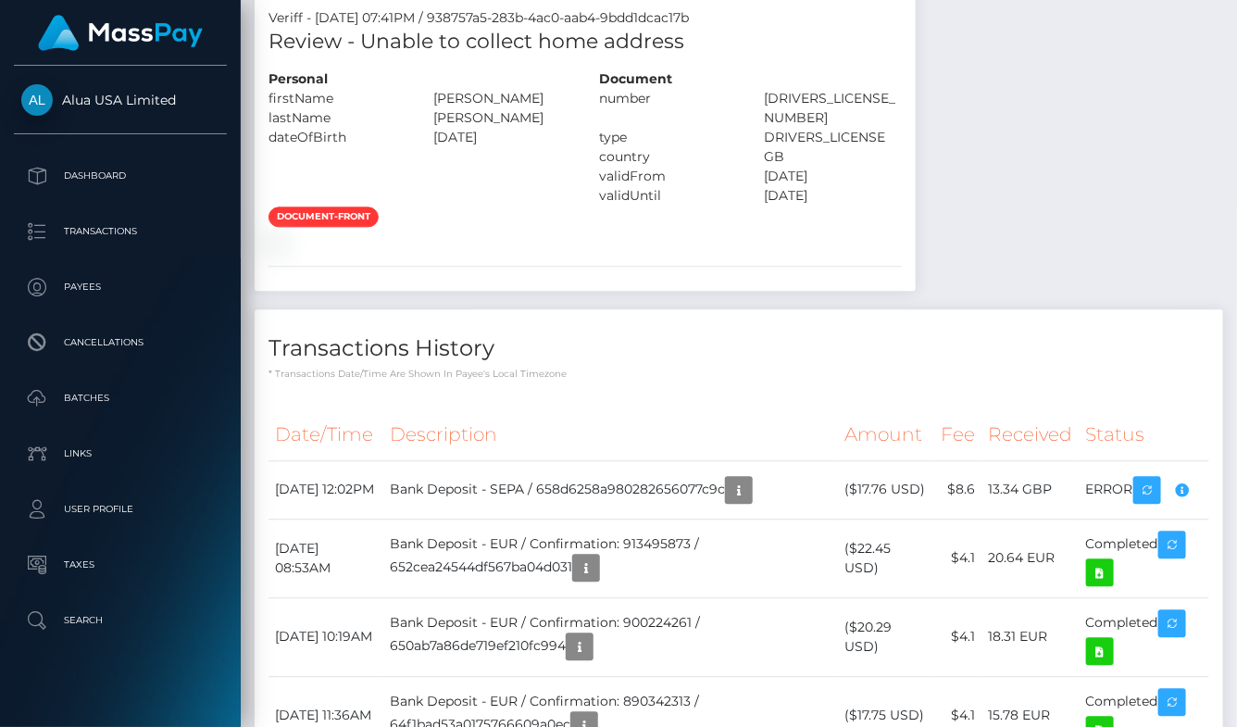
scroll to position [1128, 0]
